Goal: Task Accomplishment & Management: Manage account settings

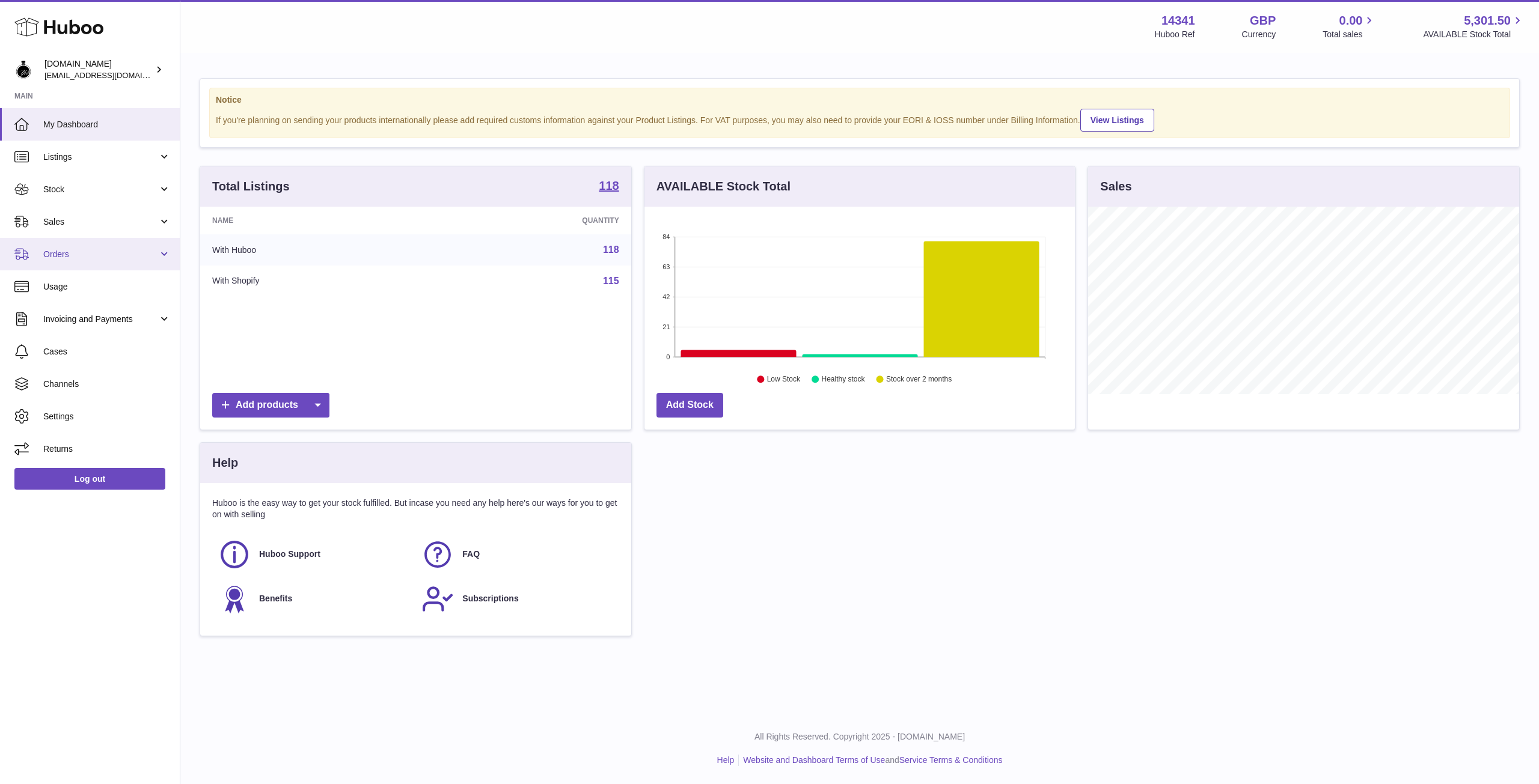
scroll to position [187, 430]
click at [47, 250] on span "Orders" at bounding box center [100, 254] width 115 height 11
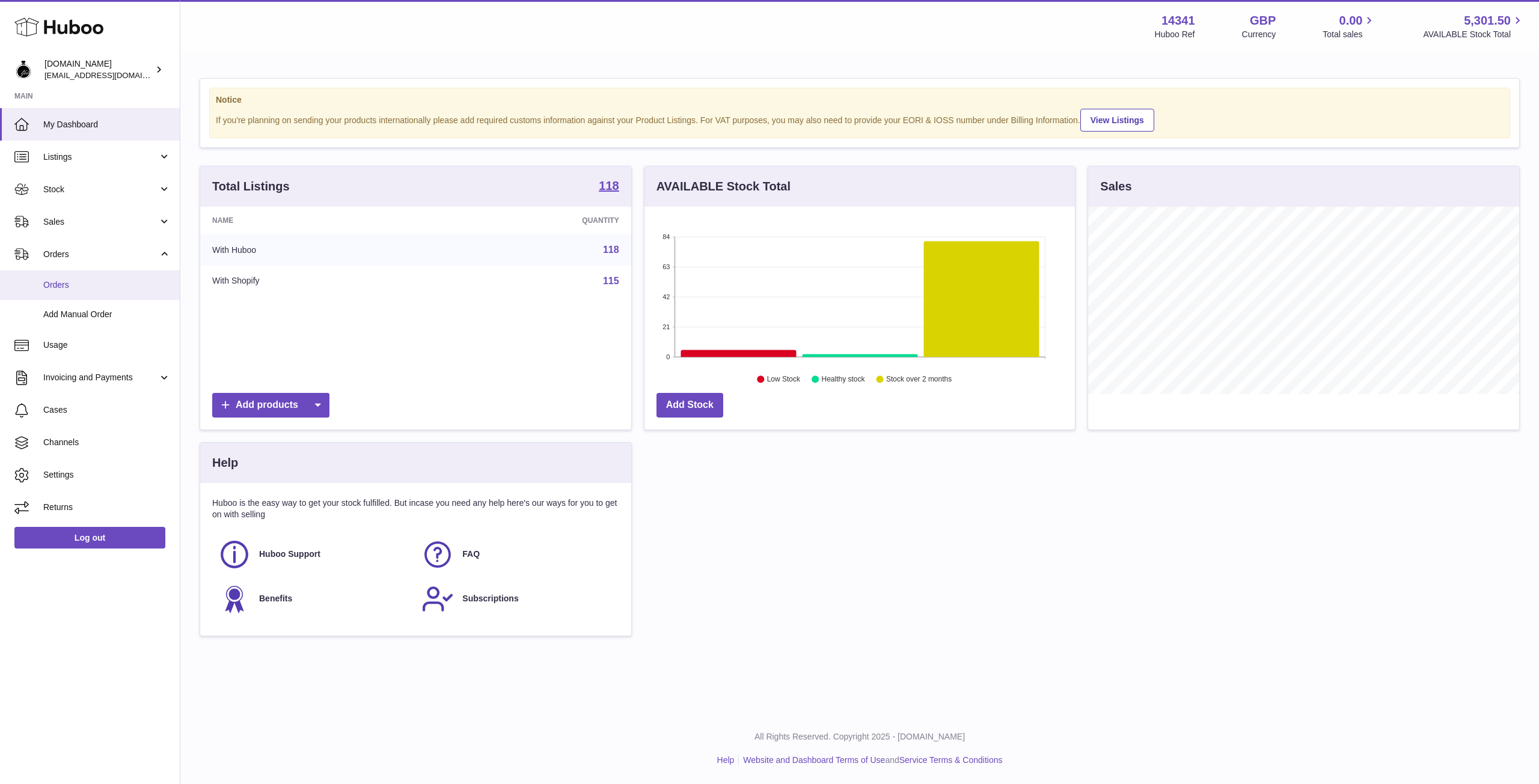
click at [53, 285] on span "Orders" at bounding box center [106, 285] width 127 height 11
click at [49, 27] on use at bounding box center [59, 27] width 89 height 19
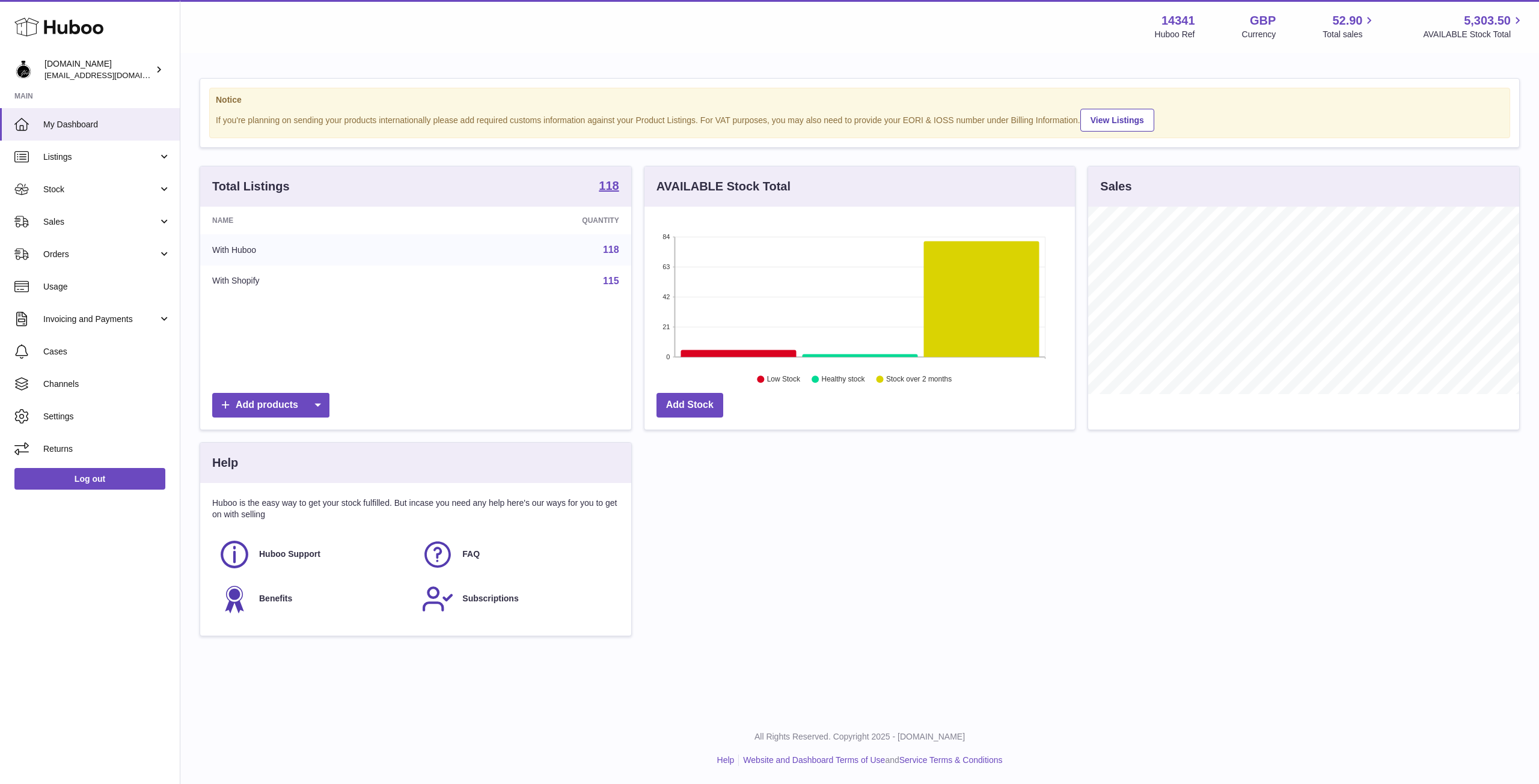
scroll to position [187, 430]
click at [73, 252] on span "Orders" at bounding box center [100, 254] width 115 height 11
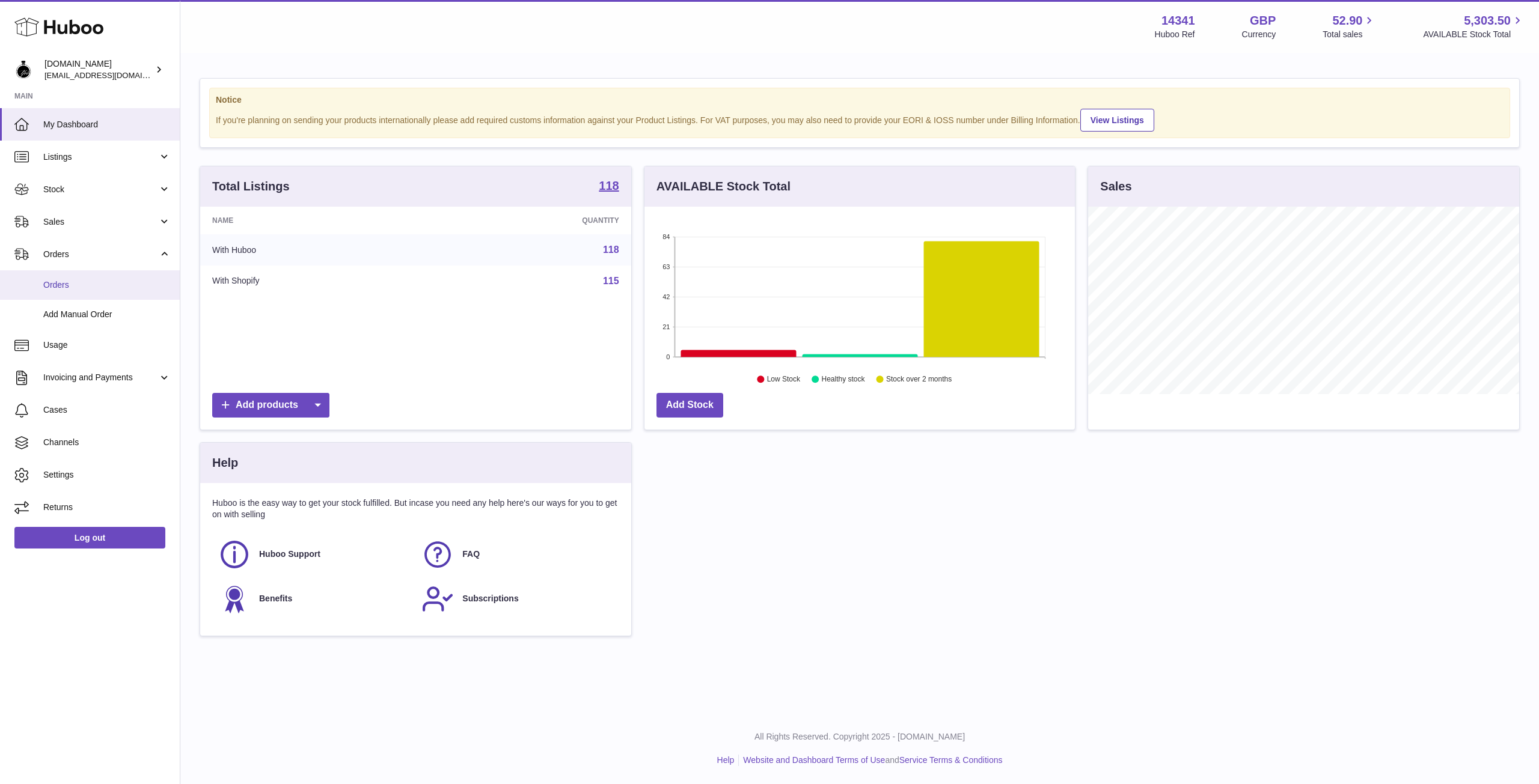
click at [60, 287] on span "Orders" at bounding box center [106, 285] width 127 height 11
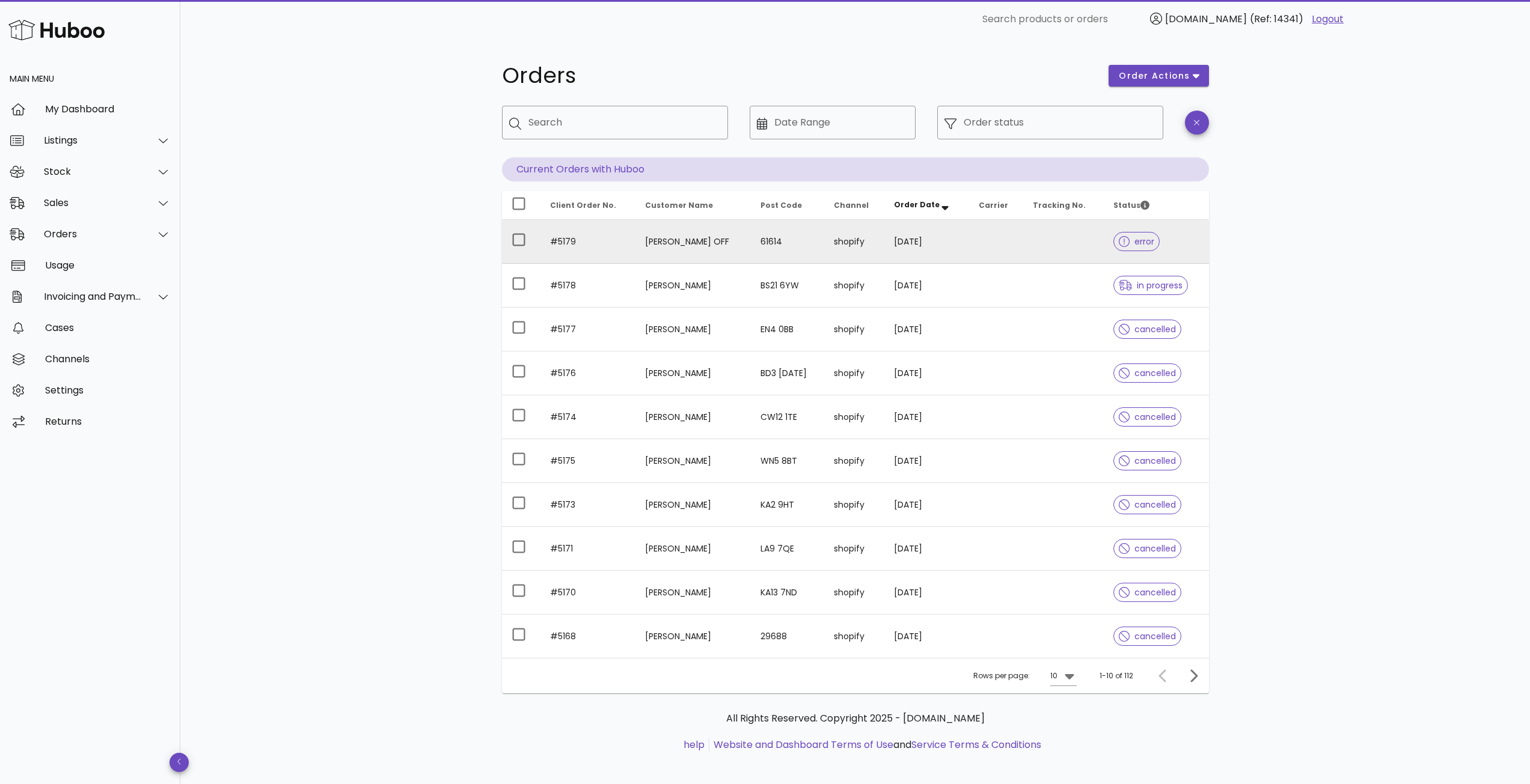
click at [981, 246] on td at bounding box center [996, 241] width 54 height 44
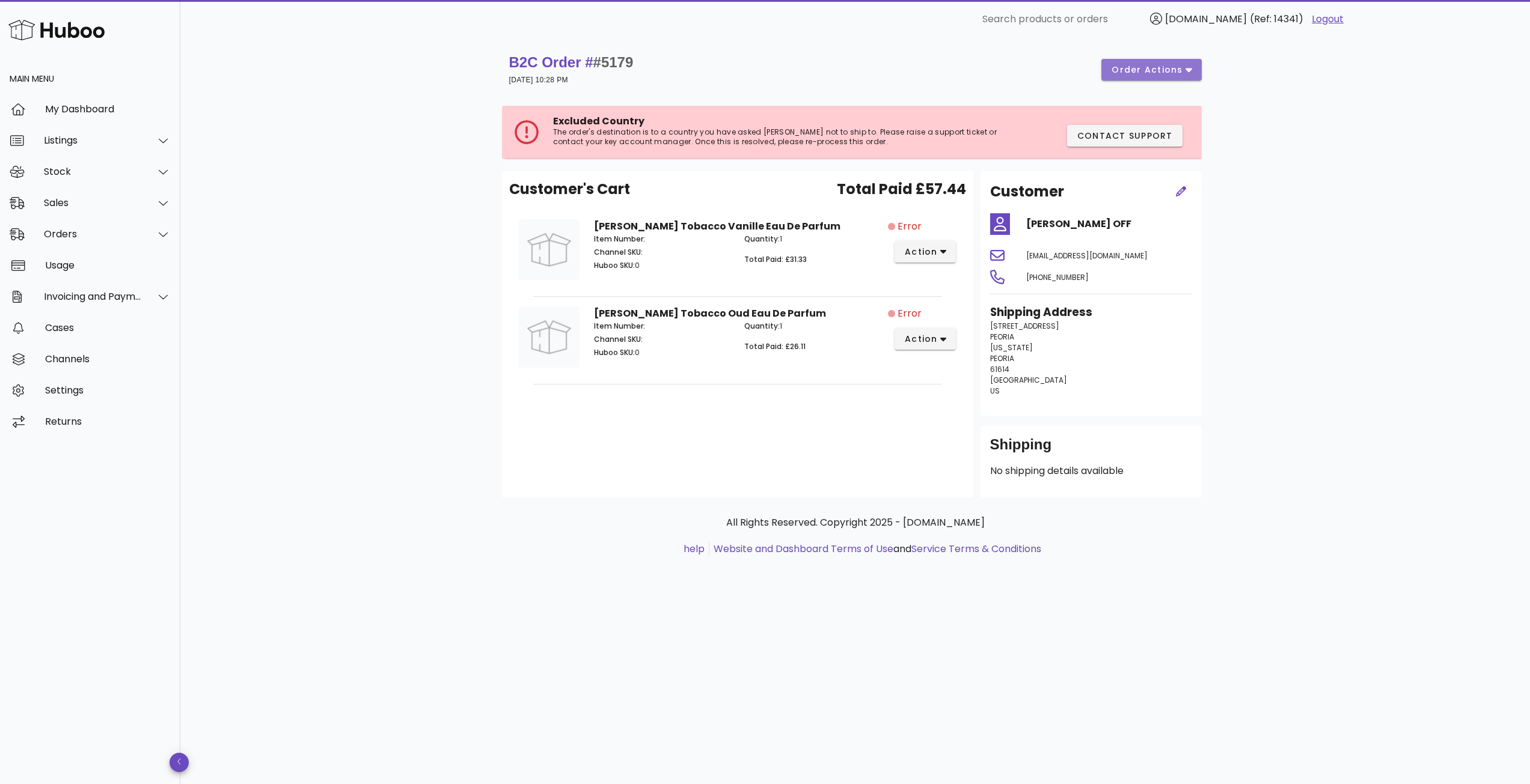
click at [1170, 74] on span "order actions" at bounding box center [1147, 70] width 72 height 13
click at [1158, 141] on div "Cancel" at bounding box center [1183, 141] width 51 height 11
